Goal: Information Seeking & Learning: Learn about a topic

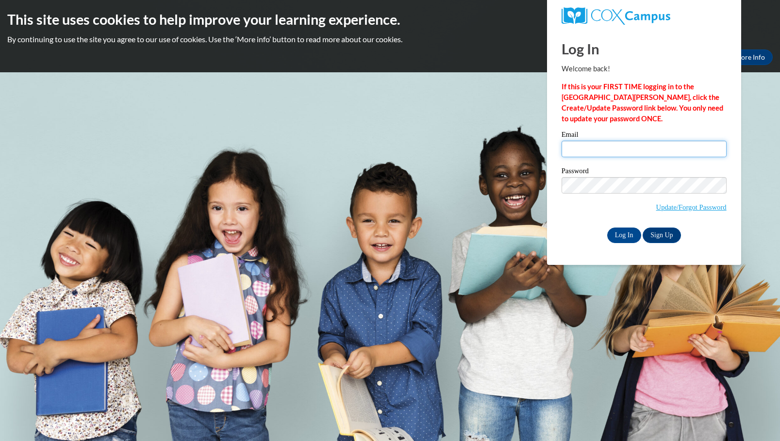
click at [568, 147] on input "Email" at bounding box center [643, 149] width 165 height 16
type input "odumm@hcboe.net"
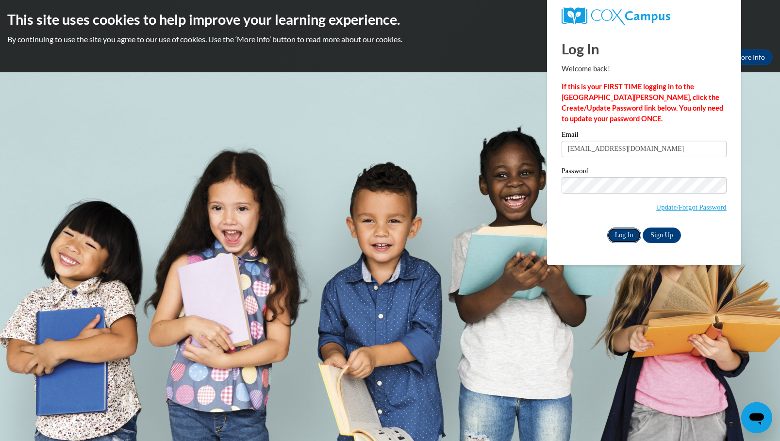
click at [623, 235] on input "Log In" at bounding box center [624, 236] width 34 height 16
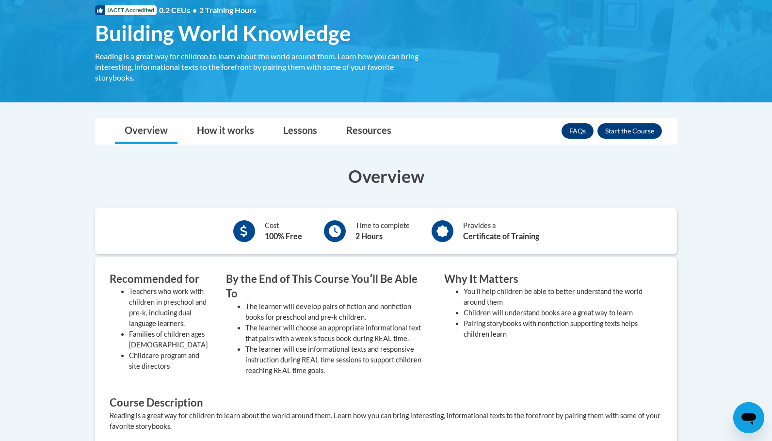
scroll to position [146, 0]
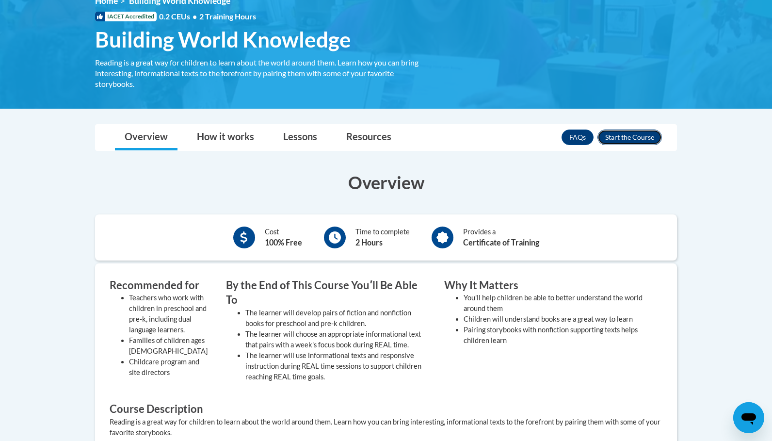
click at [637, 139] on button "Enroll" at bounding box center [630, 138] width 65 height 16
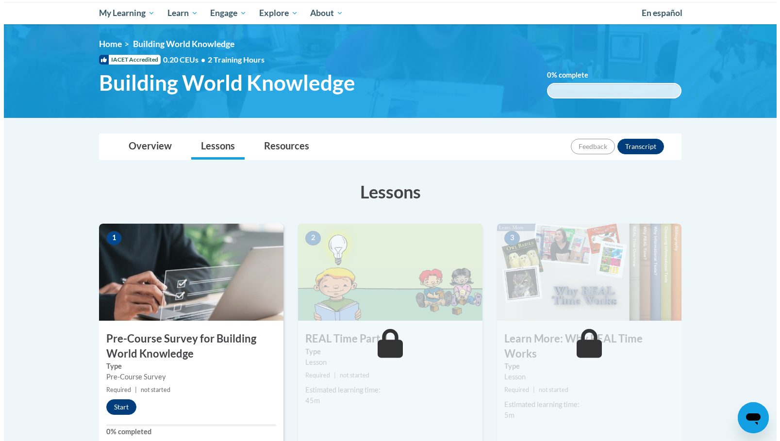
scroll to position [146, 0]
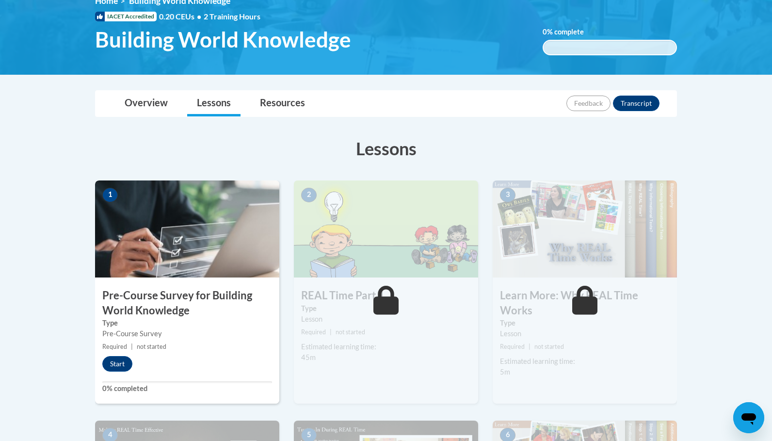
click at [353, 332] on span "not started" at bounding box center [351, 331] width 30 height 7
click at [115, 364] on button "Start" at bounding box center [117, 364] width 30 height 16
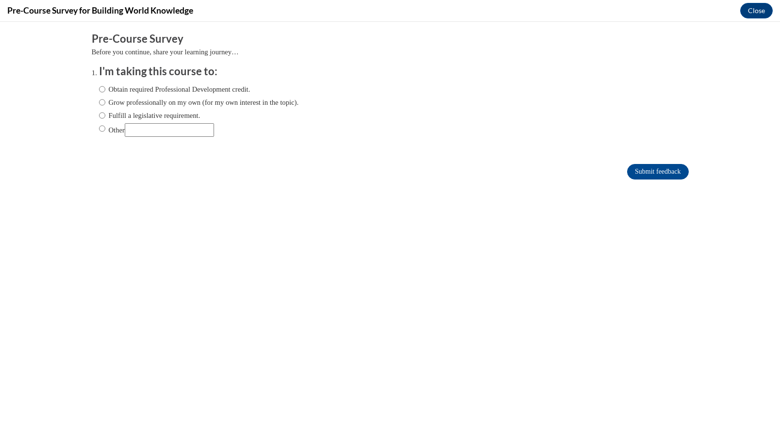
scroll to position [0, 0]
drag, startPoint x: 93, startPoint y: 90, endPoint x: 374, endPoint y: 84, distance: 280.9
click at [99, 90] on input "Obtain required Professional Development credit." at bounding box center [102, 89] width 6 height 11
radio input "true"
click at [652, 168] on input "Submit feedback" at bounding box center [657, 172] width 61 height 16
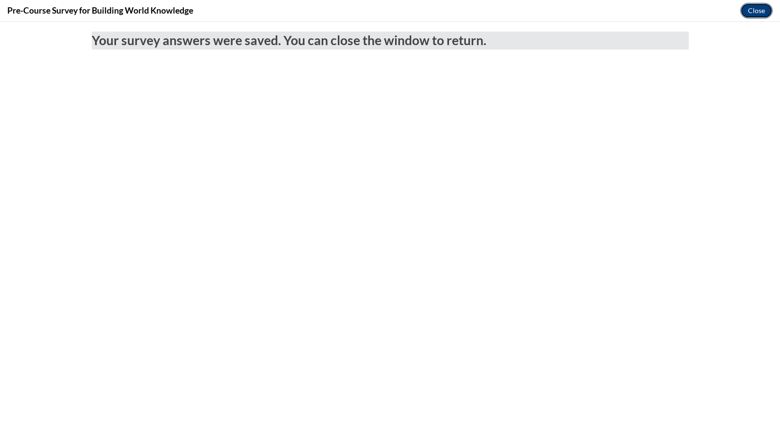
click at [763, 10] on button "Close" at bounding box center [756, 11] width 33 height 16
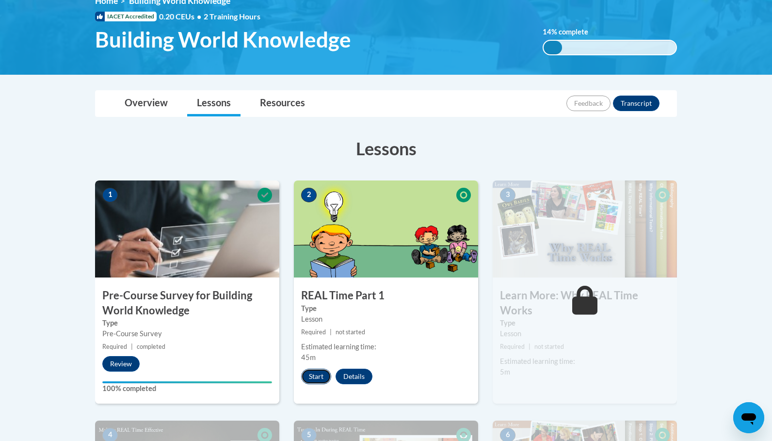
click at [313, 376] on button "Start" at bounding box center [316, 377] width 30 height 16
